Goal: Information Seeking & Learning: Learn about a topic

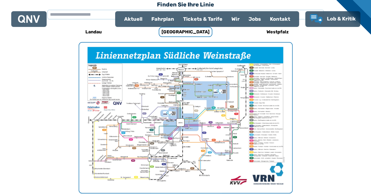
click at [162, 18] on div "Fahrplan" at bounding box center [163, 19] width 32 height 15
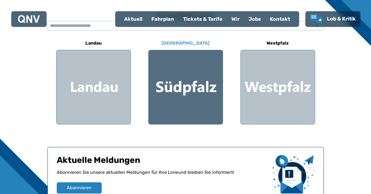
scroll to position [168, 0]
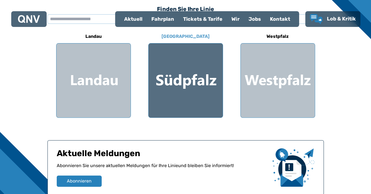
click at [190, 82] on div at bounding box center [185, 80] width 74 height 74
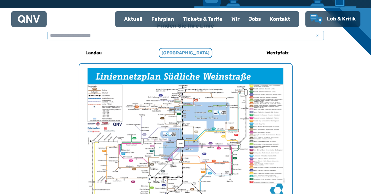
scroll to position [173, 0]
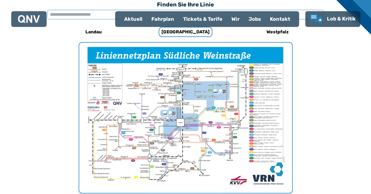
click at [56, 15] on input "text" at bounding box center [185, 15] width 276 height 10
click at [53, 16] on input "text" at bounding box center [185, 15] width 276 height 10
click at [52, 15] on input "text" at bounding box center [185, 15] width 276 height 10
click at [161, 17] on div "Fahrplan" at bounding box center [163, 19] width 32 height 15
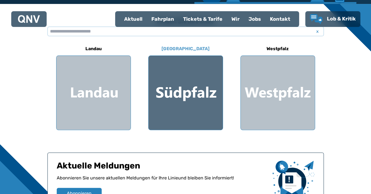
scroll to position [196, 0]
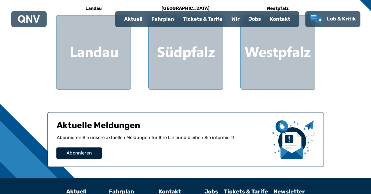
click at [81, 152] on span "Abonnieren" at bounding box center [78, 153] width 25 height 7
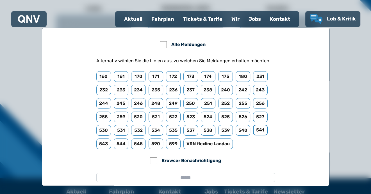
scroll to position [28, 0]
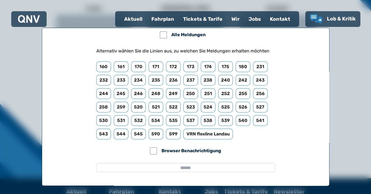
click at [162, 19] on div "Fahrplan" at bounding box center [163, 19] width 32 height 15
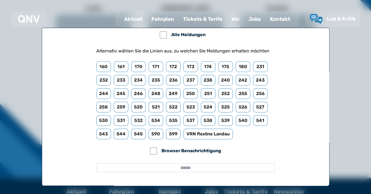
scroll to position [0, 0]
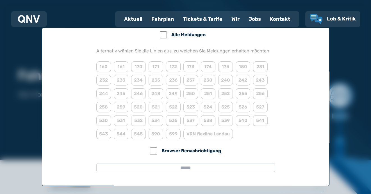
click at [134, 20] on div "Aktuell" at bounding box center [132, 19] width 27 height 15
select select "*"
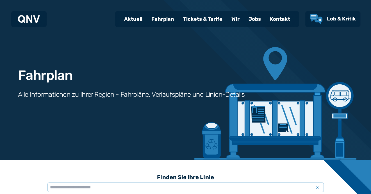
scroll to position [196, 0]
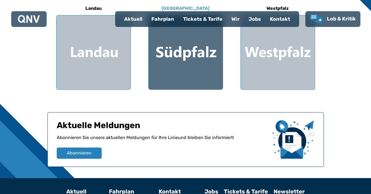
click at [178, 54] on div at bounding box center [185, 52] width 74 height 74
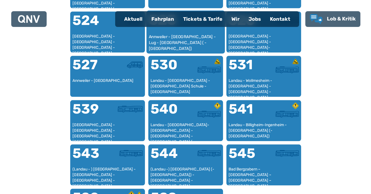
scroll to position [481, 0]
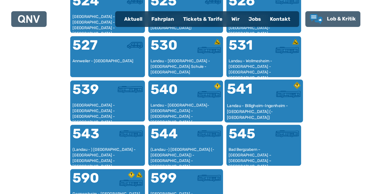
click at [261, 104] on div "Landau - Billigheim-Ingenheim - [GEOGRAPHIC_DATA] (- [GEOGRAPHIC_DATA])" at bounding box center [263, 111] width 74 height 17
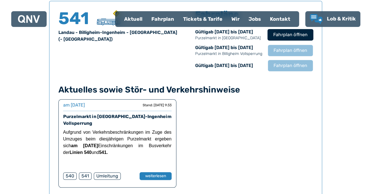
scroll to position [397, 0]
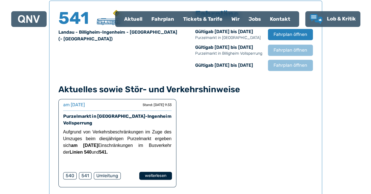
click at [152, 175] on button "weiterlesen" at bounding box center [155, 176] width 33 height 8
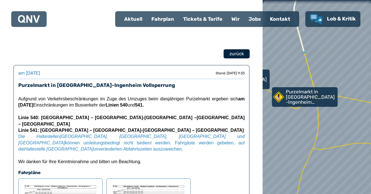
click at [235, 55] on span "zurück" at bounding box center [236, 53] width 15 height 7
select select "*"
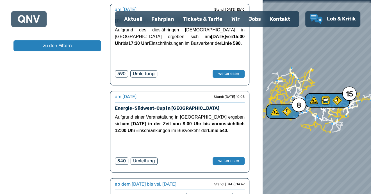
scroll to position [813, 0]
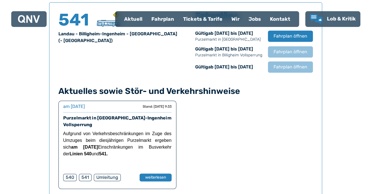
scroll to position [369, 0]
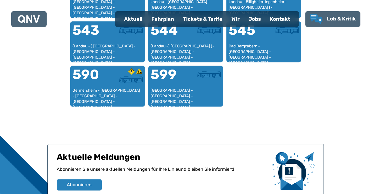
scroll to position [558, 0]
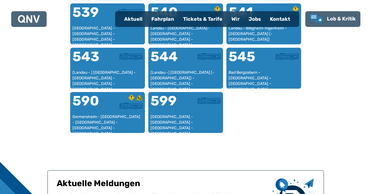
click at [164, 19] on div "Fahrplan" at bounding box center [163, 19] width 32 height 15
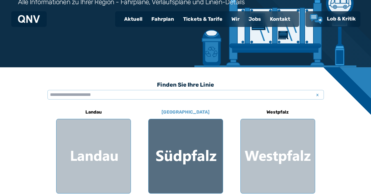
scroll to position [112, 0]
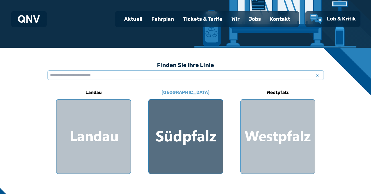
click at [184, 134] on div at bounding box center [185, 137] width 74 height 74
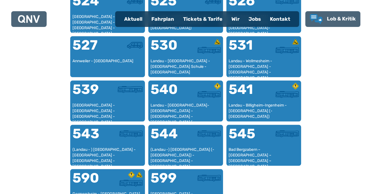
scroll to position [509, 0]
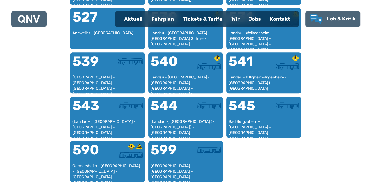
click at [132, 18] on div "Aktuell" at bounding box center [132, 19] width 27 height 15
select select "*"
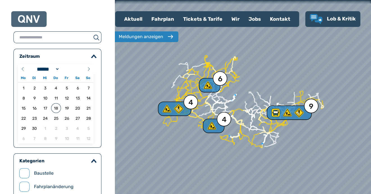
click at [163, 19] on div "Fahrplan" at bounding box center [163, 19] width 32 height 15
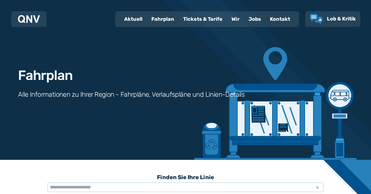
click at [277, 17] on div "Kontakt" at bounding box center [279, 19] width 29 height 15
select select "*"
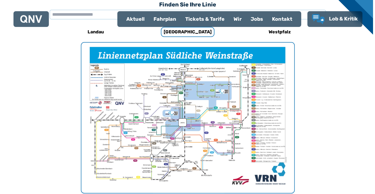
scroll to position [201, 0]
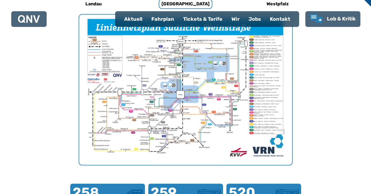
click at [180, 92] on img "1 von 1" at bounding box center [185, 90] width 213 height 150
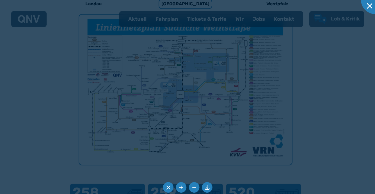
click at [180, 92] on div at bounding box center [187, 97] width 375 height 194
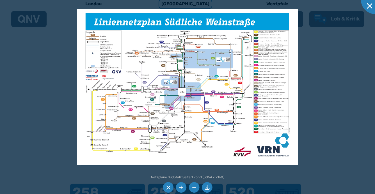
click at [178, 92] on img at bounding box center [187, 87] width 221 height 157
click at [180, 94] on img at bounding box center [187, 87] width 221 height 157
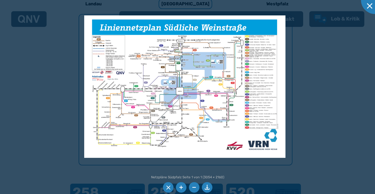
click at [178, 187] on li at bounding box center [181, 187] width 11 height 11
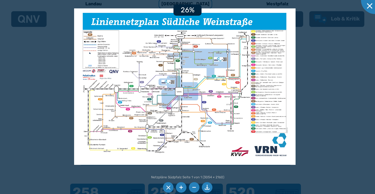
click at [178, 187] on li at bounding box center [181, 187] width 11 height 11
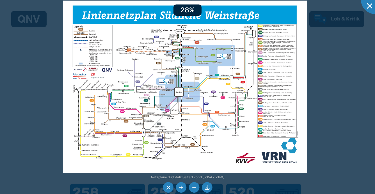
click at [178, 187] on li at bounding box center [181, 187] width 11 height 11
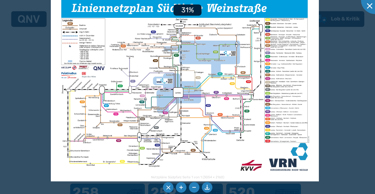
click at [178, 187] on li at bounding box center [181, 187] width 11 height 11
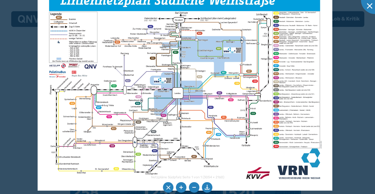
click at [276, 92] on img at bounding box center [185, 87] width 295 height 208
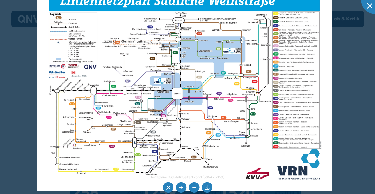
click at [179, 186] on li at bounding box center [181, 187] width 11 height 11
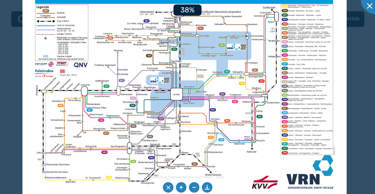
click at [179, 186] on li at bounding box center [181, 187] width 11 height 11
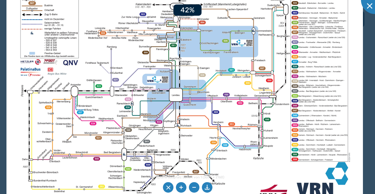
click at [179, 186] on li at bounding box center [181, 187] width 11 height 11
